Goal: Task Accomplishment & Management: Manage account settings

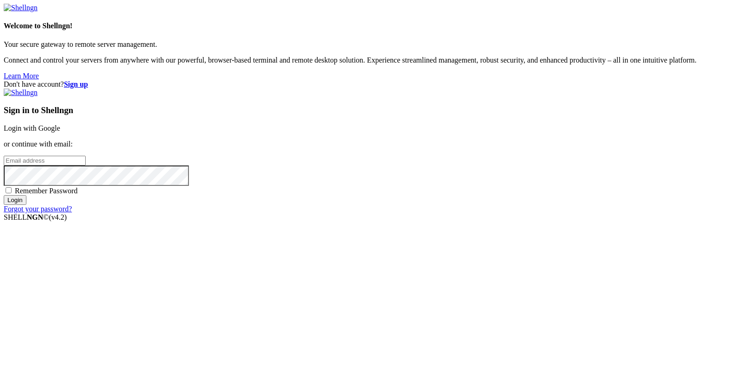
click at [60, 132] on link "Login with Google" at bounding box center [32, 128] width 56 height 8
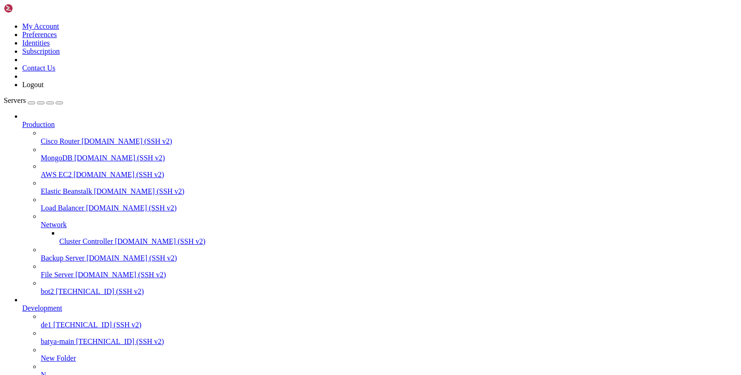
scroll to position [72, 0]
click at [65, 337] on span "batya-main" at bounding box center [57, 341] width 33 height 8
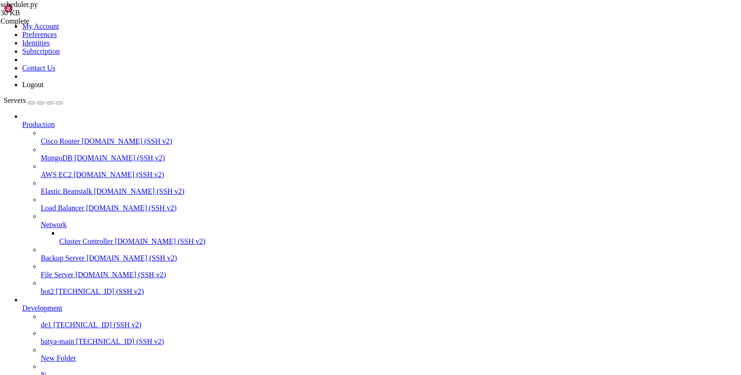
scroll to position [0, 0]
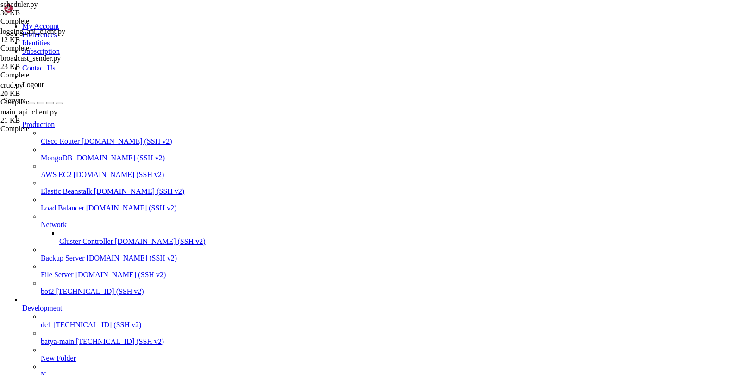
drag, startPoint x: 240, startPoint y: 891, endPoint x: 10, endPoint y: 776, distance: 256.7
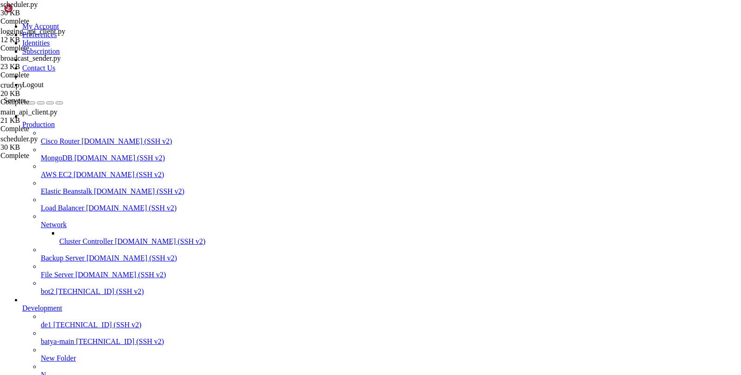
copy div "venv) root@hiplet-33900:/var/service/batya_vpn_bot2# python scheduler.py File "…"
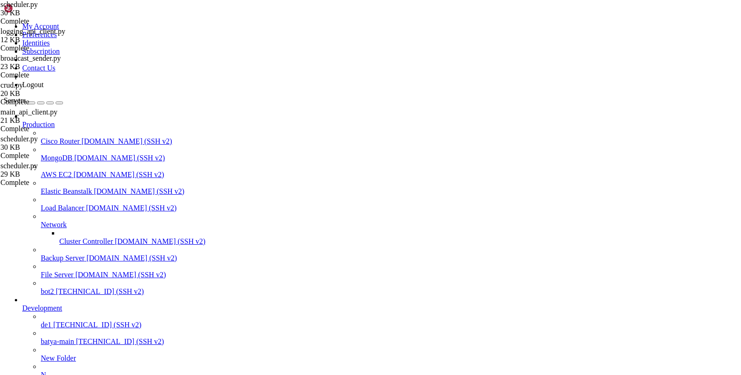
scroll to position [0, 0]
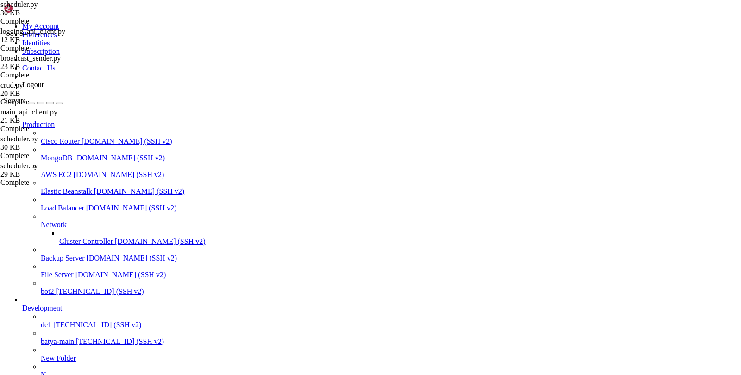
type input "/var/service/batya_vpn_bot2"
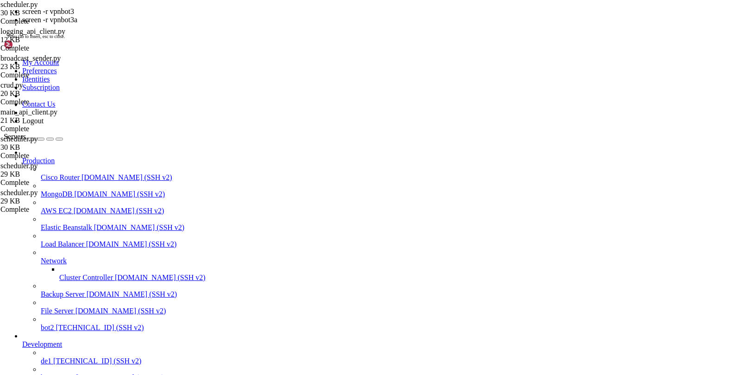
scroll to position [985, 0]
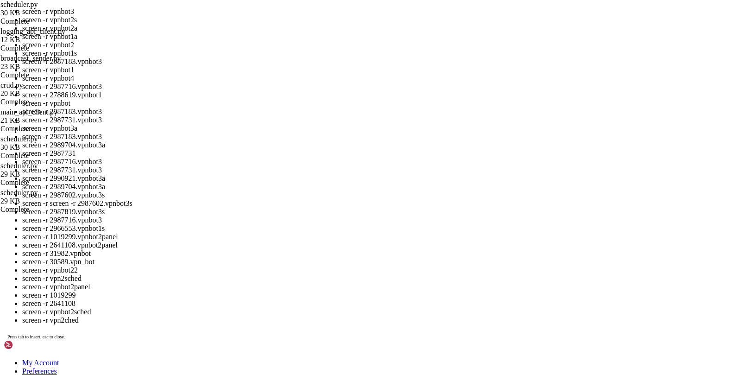
drag, startPoint x: 99, startPoint y: 1211, endPoint x: 35, endPoint y: 1212, distance: 63.9
copy x-row "2987183.vpnbot3"
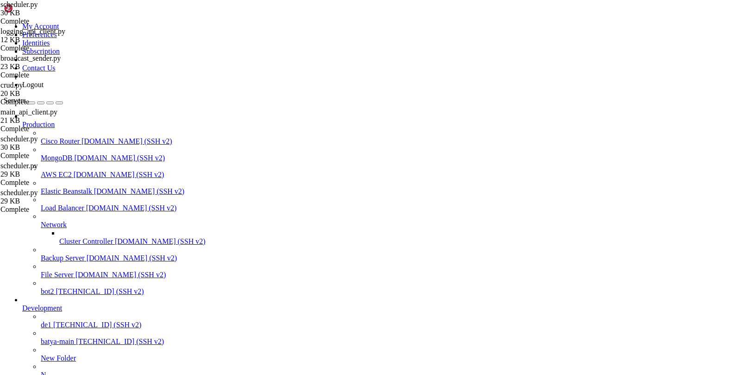
scroll to position [1008, 0]
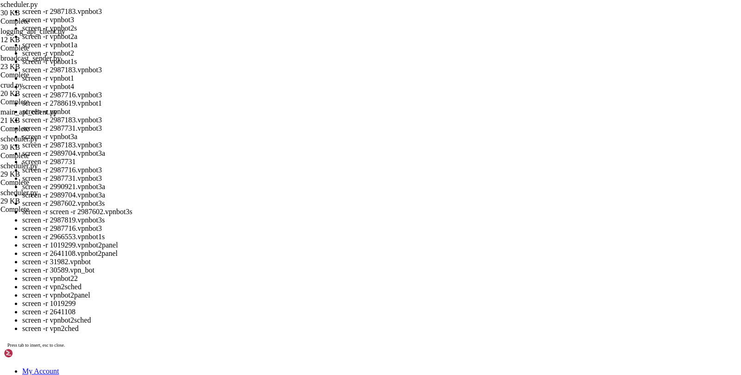
drag, startPoint x: 102, startPoint y: 1180, endPoint x: 38, endPoint y: 1180, distance: 63.9
copy x-row "2987731.vpnbot3"
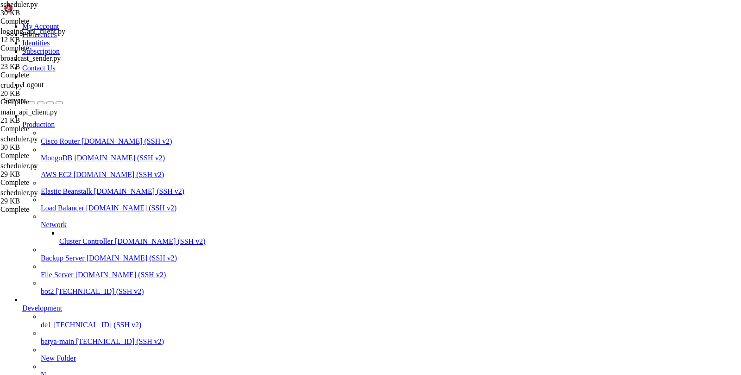
scroll to position [1178, 0]
drag, startPoint x: 85, startPoint y: 828, endPoint x: 38, endPoint y: 829, distance: 46.3
copy x-row "2987183.vpnbot3"
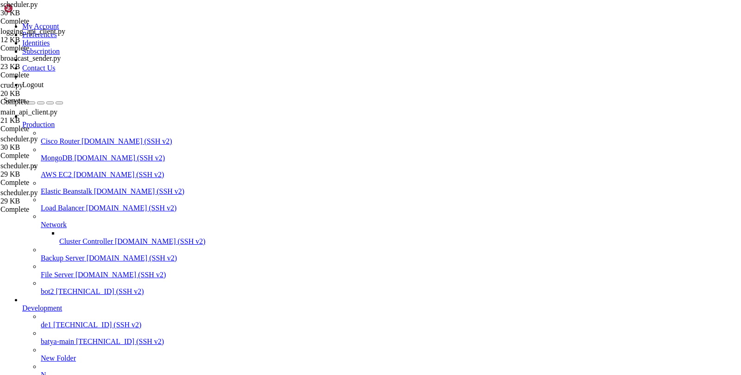
drag, startPoint x: 100, startPoint y: 798, endPoint x: 39, endPoint y: 797, distance: 61.1
copy x-row "2987716.vpnbot3"
drag, startPoint x: 103, startPoint y: 811, endPoint x: 37, endPoint y: 811, distance: 66.2
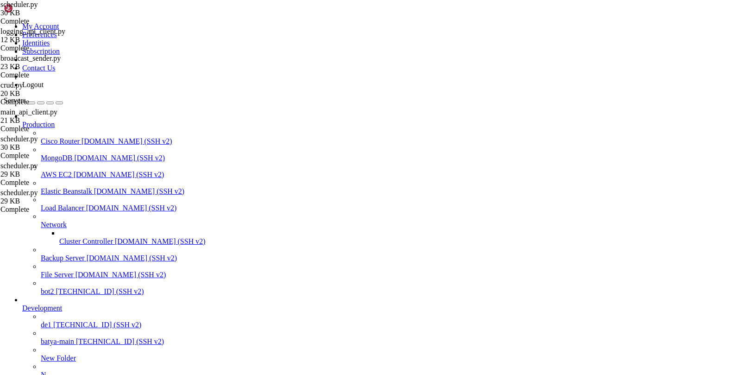
copy x-row "2987819.vpnbot3s"
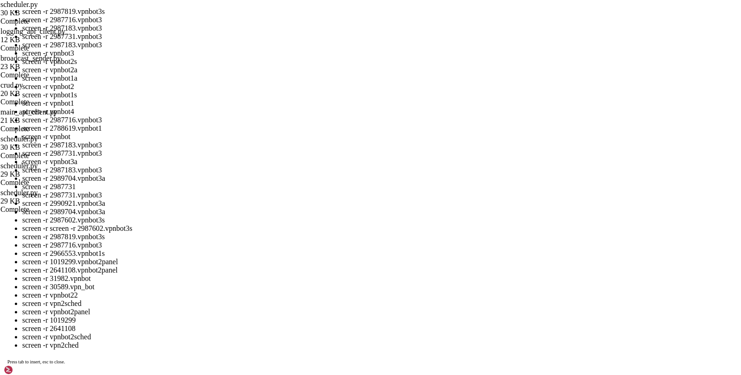
drag, startPoint x: 108, startPoint y: 1166, endPoint x: 30, endPoint y: 1165, distance: 77.8
copy x-row "2987602.vpnbot3s"
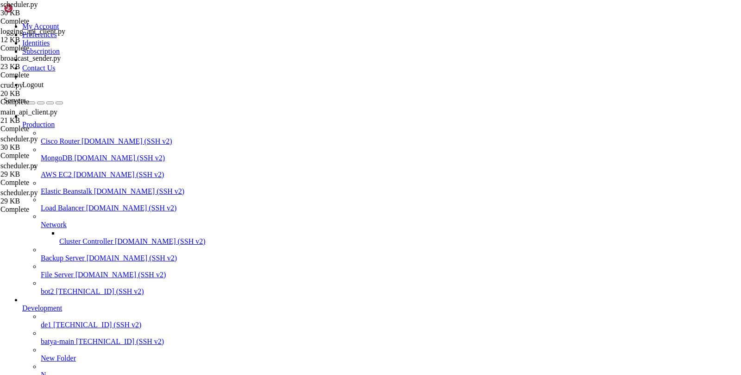
scroll to position [1386, 0]
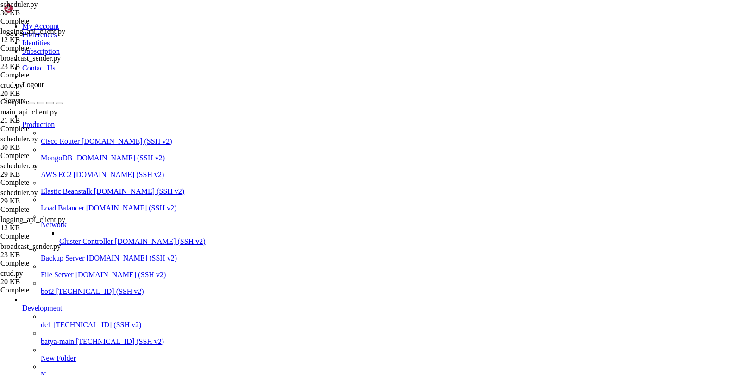
type input "/var/service/batya_vpn_bot3/batya_logger_backend"
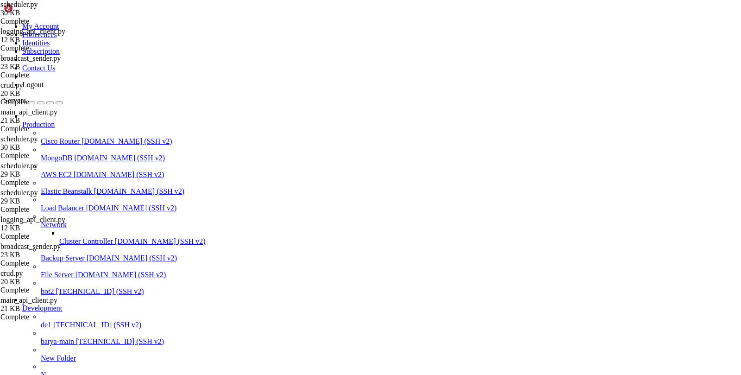
drag, startPoint x: 206, startPoint y: 874, endPoint x: 89, endPoint y: 877, distance: 116.7
copy x-row "screen -r 2987602.vpnbot3s"
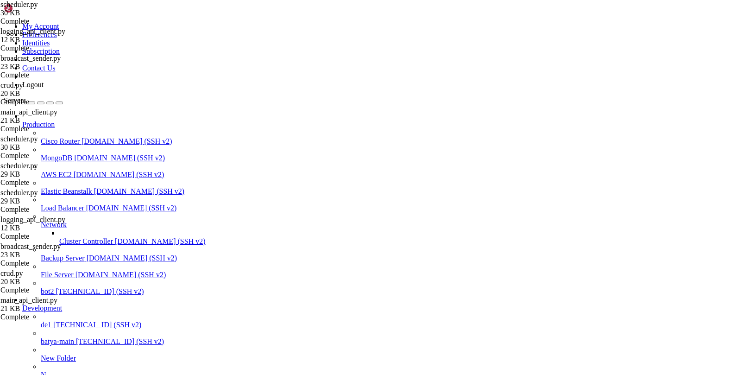
scroll to position [2379, 0]
click at [51, 320] on span "de1" at bounding box center [46, 324] width 11 height 8
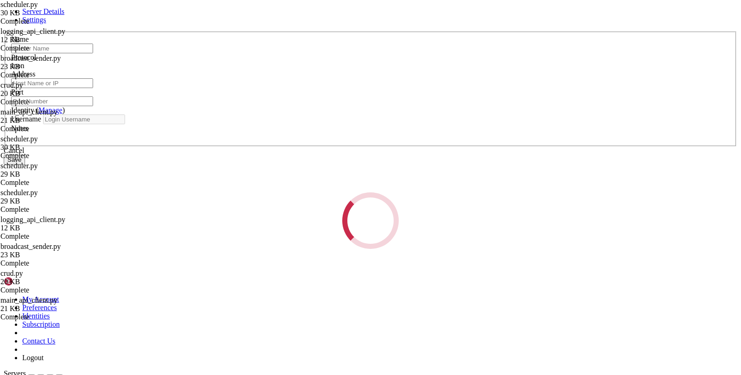
type input "de1"
type input "[TECHNICAL_ID]"
type input "22"
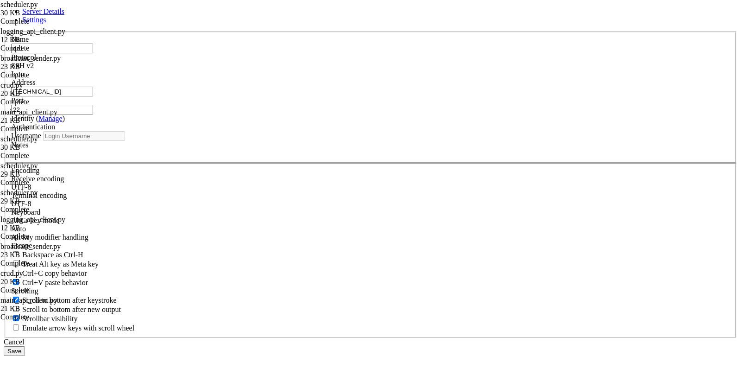
type input "root"
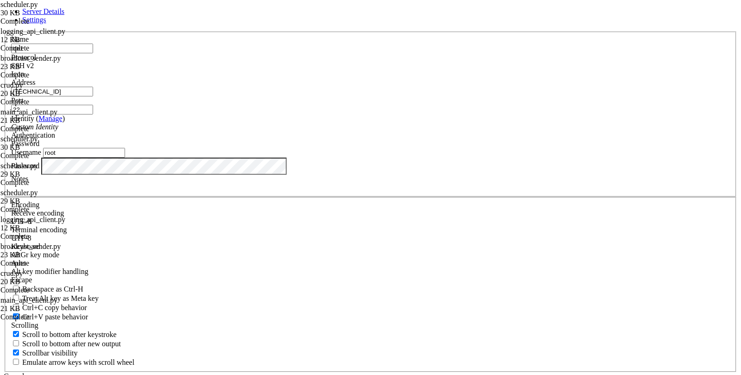
click at [270, 96] on div "Address [TECHNICAL_ID]" at bounding box center [370, 87] width 718 height 18
click at [93, 96] on input "[TECHNICAL_ID]" at bounding box center [52, 92] width 82 height 10
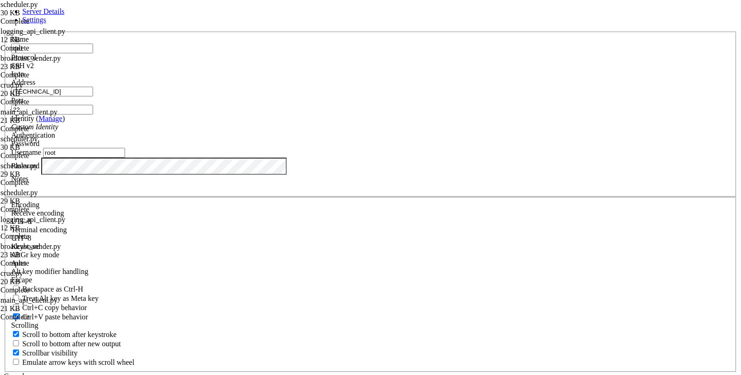
click at [93, 96] on input "[TECHNICAL_ID]" at bounding box center [52, 92] width 82 height 10
paste input "[TECHNICAL_ID]"
type input "[TECHNICAL_ID]"
click at [28, 182] on label "Notes" at bounding box center [19, 179] width 17 height 8
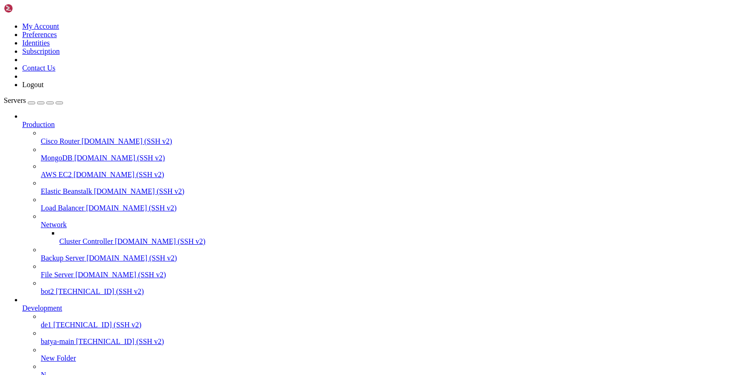
click at [53, 320] on span "[TECHNICAL_ID] (SSH v2)" at bounding box center [97, 324] width 88 height 8
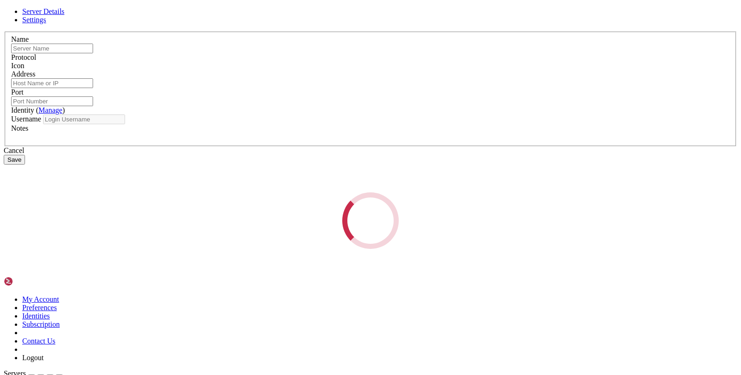
type input "de1"
type input "[TECHNICAL_ID]"
type input "22"
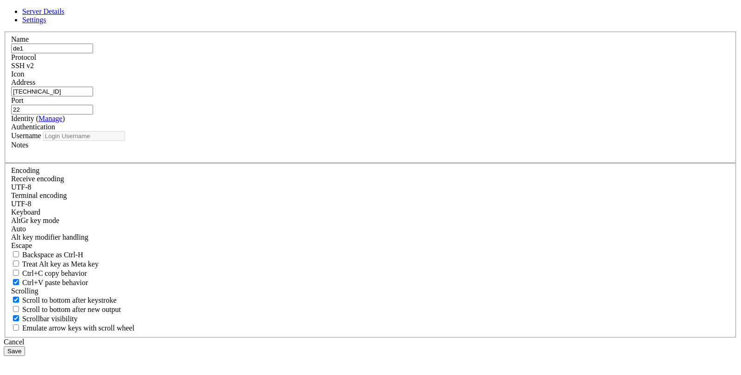
type input "root"
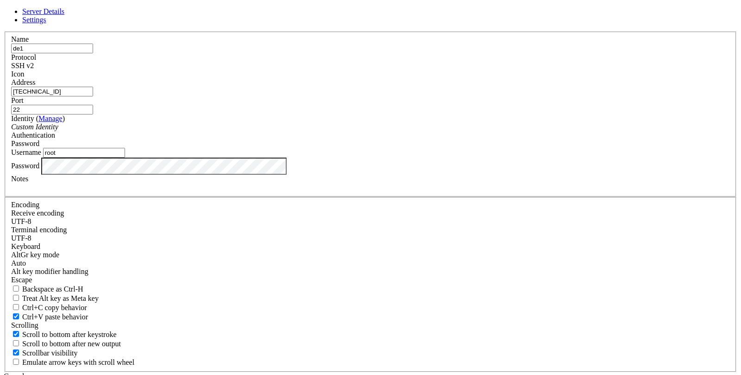
click at [93, 96] on input "[TECHNICAL_ID]" at bounding box center [52, 92] width 82 height 10
paste input "60"
type input "[TECHNICAL_ID]"
click at [297, 175] on div "Password" at bounding box center [370, 166] width 718 height 18
